Goal: Transaction & Acquisition: Obtain resource

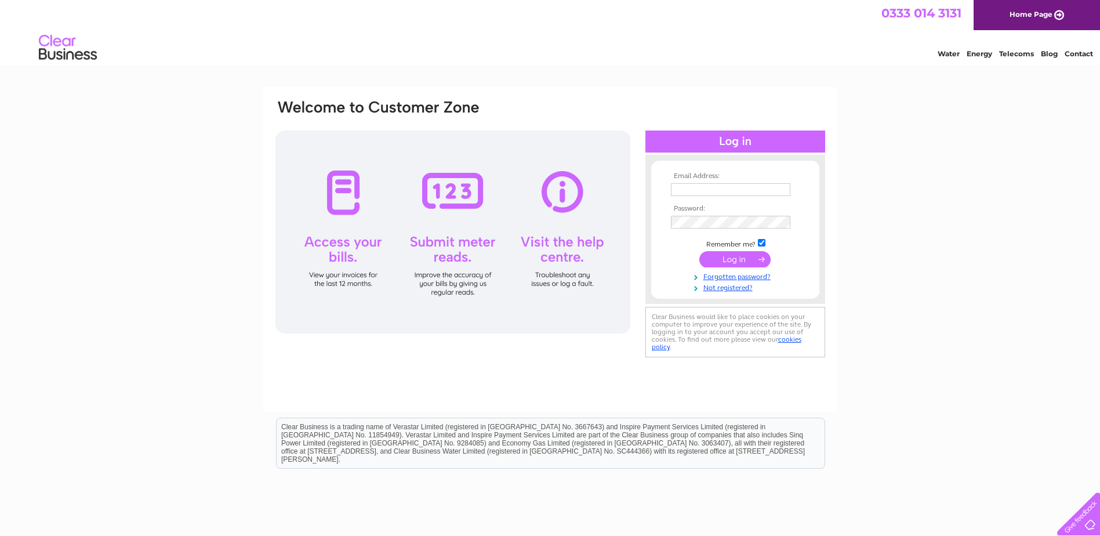
type input "office@embrennan.co.uk"
click at [718, 262] on input "submit" at bounding box center [734, 259] width 71 height 16
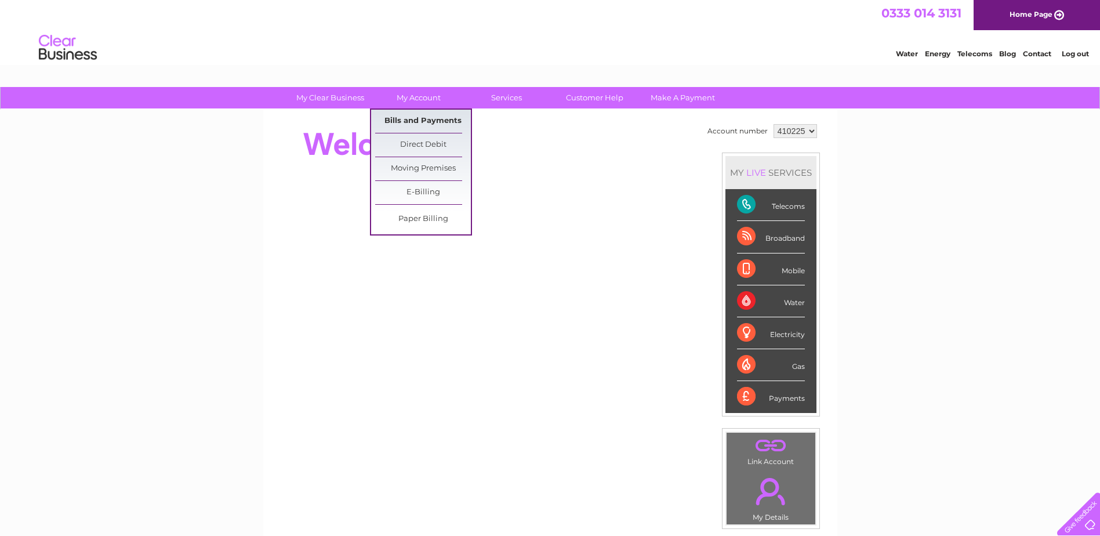
click at [426, 126] on link "Bills and Payments" at bounding box center [423, 121] width 96 height 23
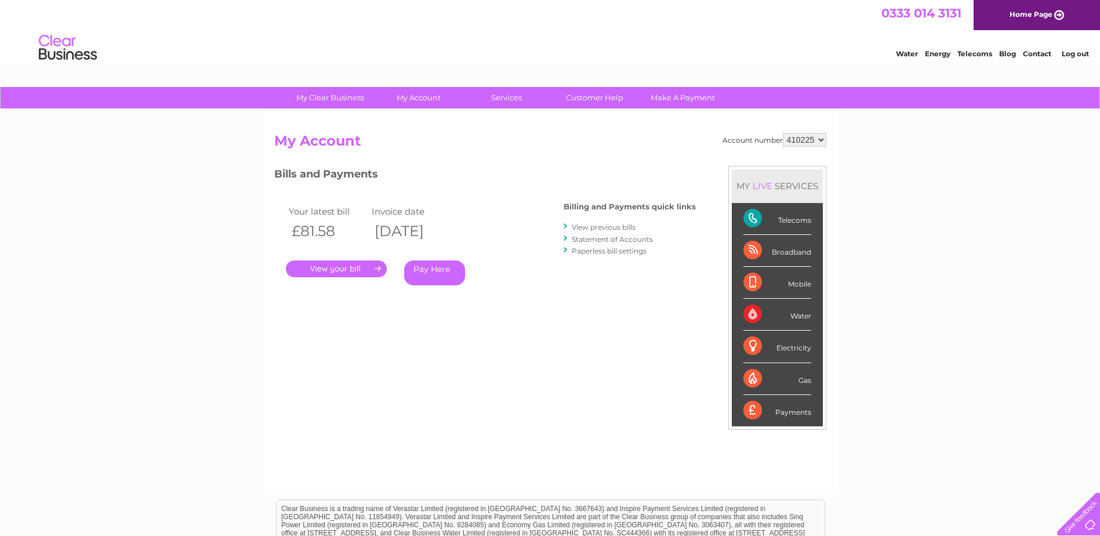
click at [327, 268] on link "." at bounding box center [336, 268] width 101 height 17
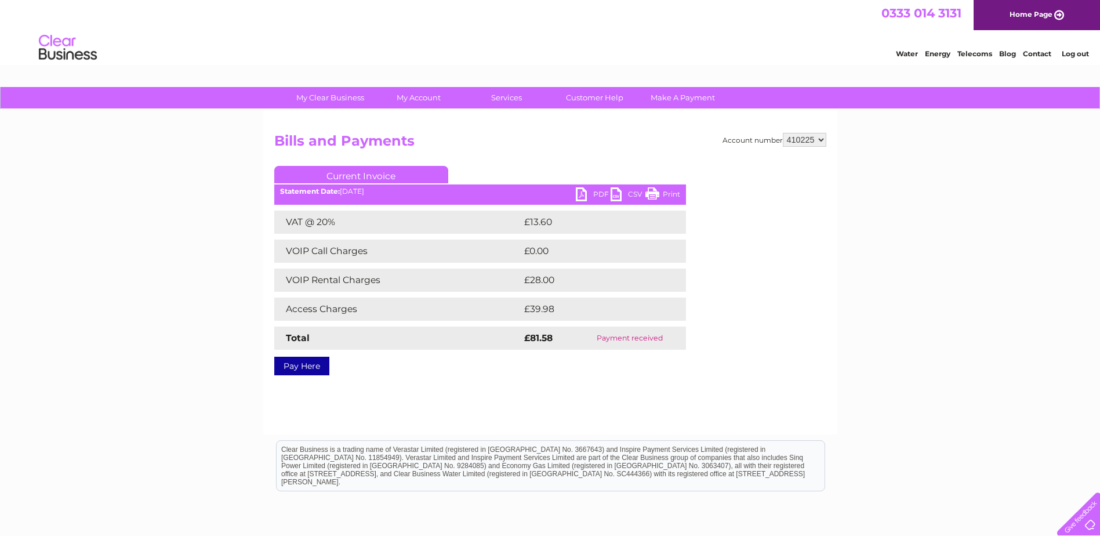
click at [583, 192] on link "PDF" at bounding box center [593, 195] width 35 height 17
click at [592, 194] on link "PDF" at bounding box center [593, 195] width 35 height 17
